Goal: Obtain resource: Download file/media

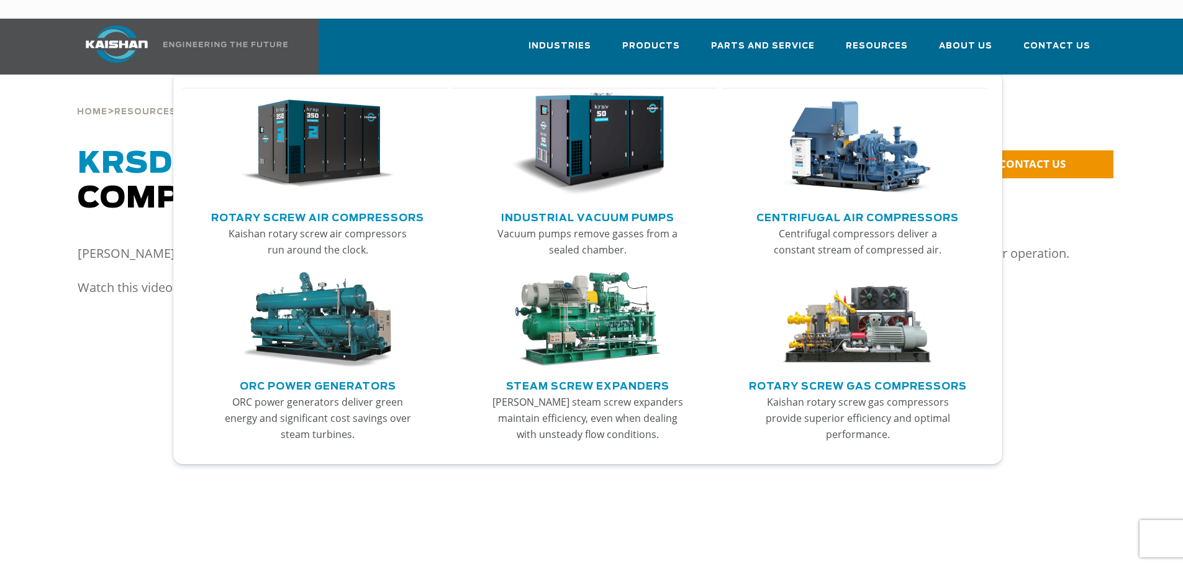
click at [309, 207] on link "Rotary Screw Air Compressors" at bounding box center [317, 216] width 213 height 19
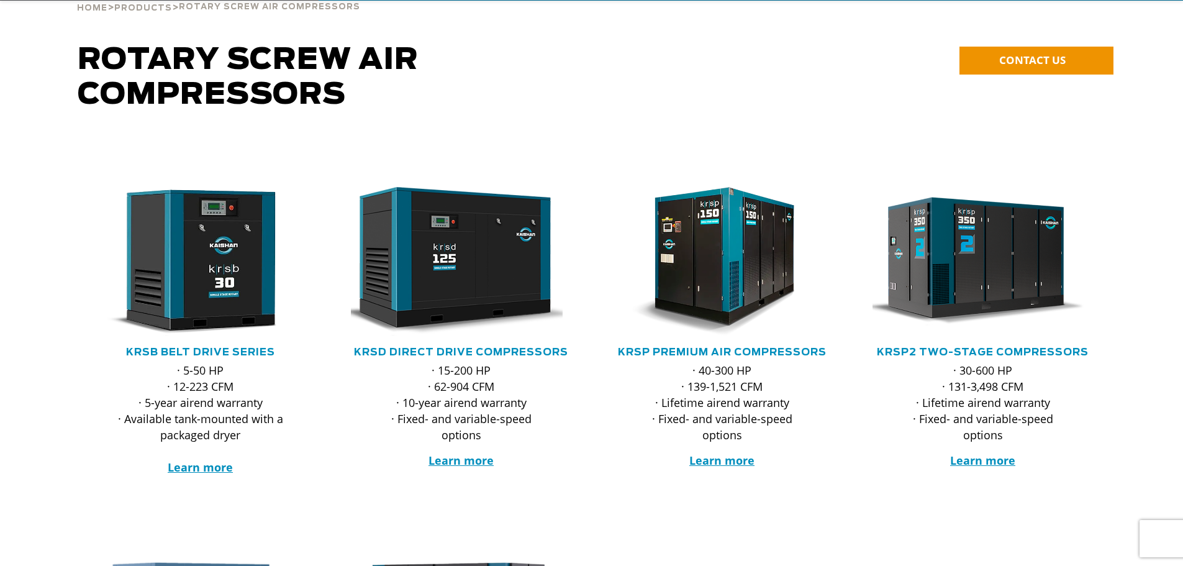
scroll to position [124, 0]
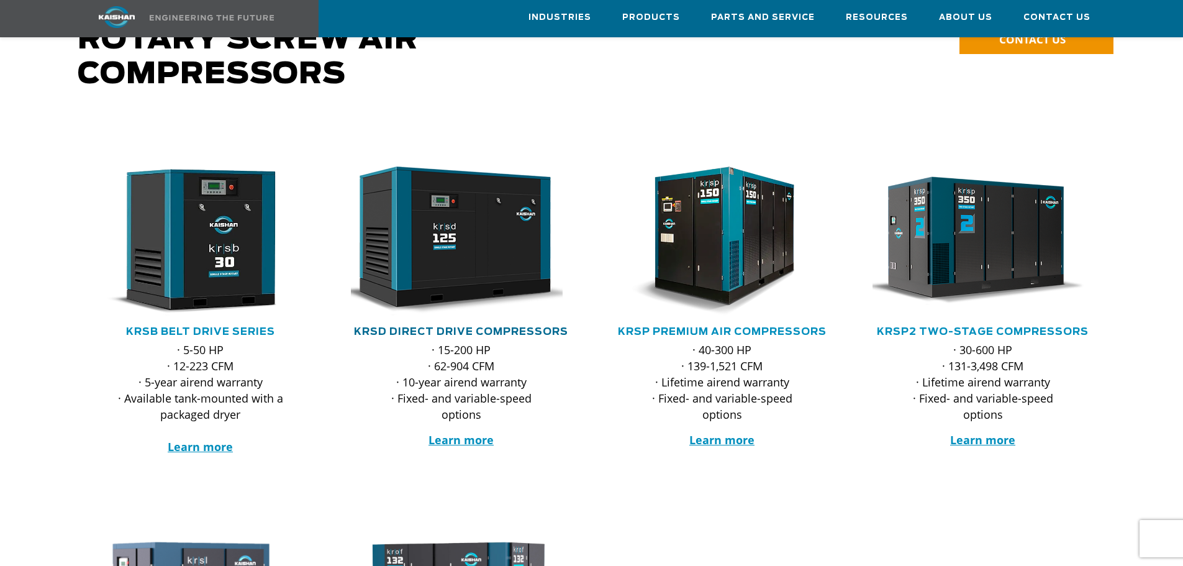
click at [445, 327] on link "KRSD Direct Drive Compressors" at bounding box center [461, 332] width 214 height 10
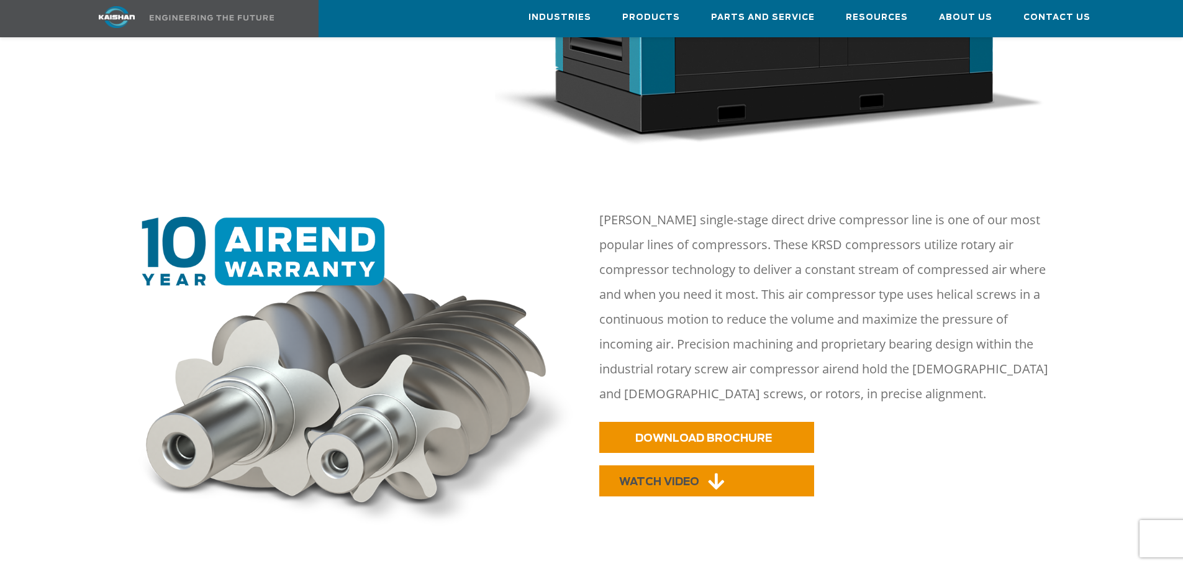
scroll to position [559, 0]
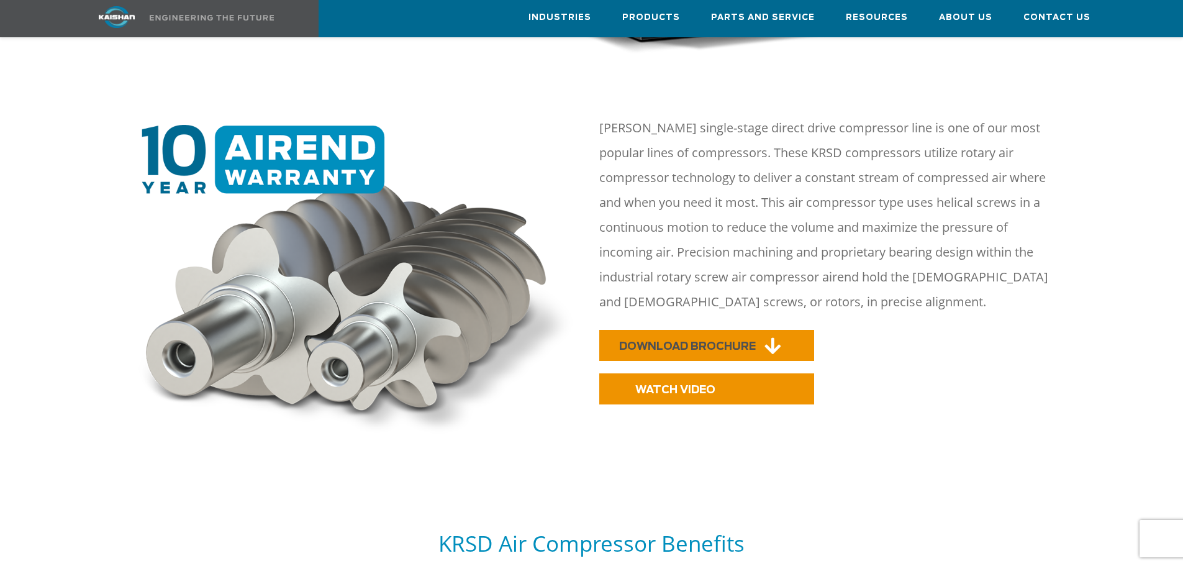
click at [694, 341] on span "DOWNLOAD BROCHURE" at bounding box center [687, 346] width 137 height 11
